Goal: Task Accomplishment & Management: Use online tool/utility

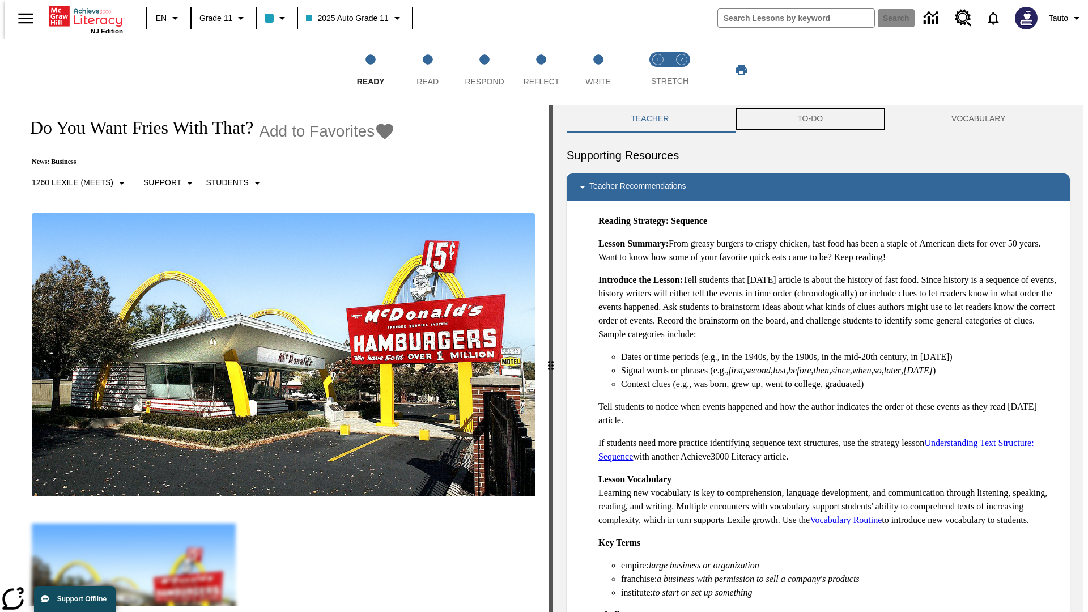
click at [810, 119] on button "TO-DO" at bounding box center [810, 118] width 154 height 27
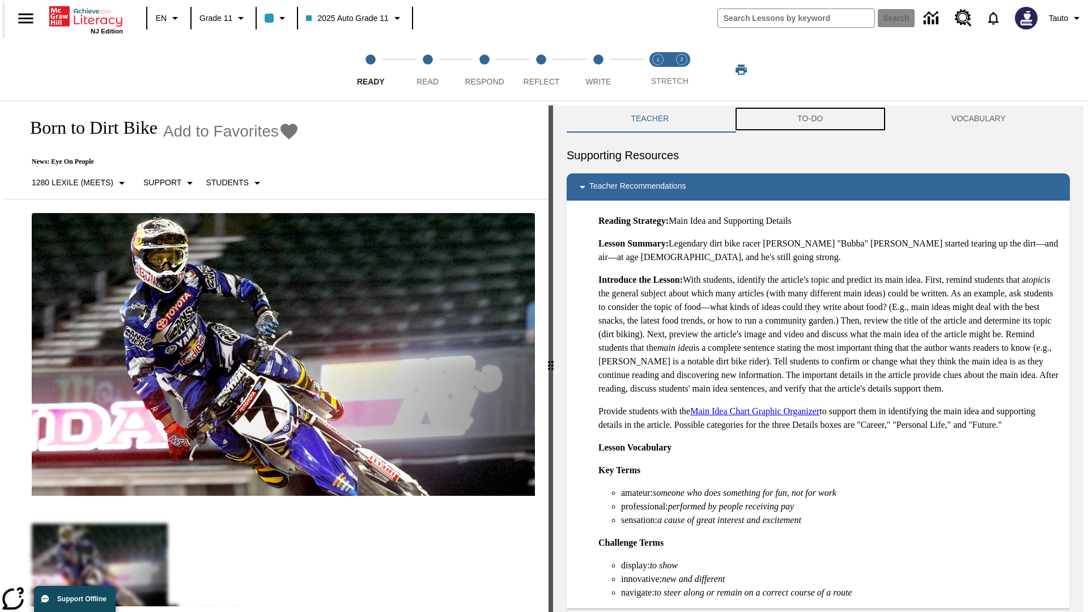
click at [810, 119] on button "TO-DO" at bounding box center [810, 118] width 154 height 27
